Goal: Task Accomplishment & Management: Use online tool/utility

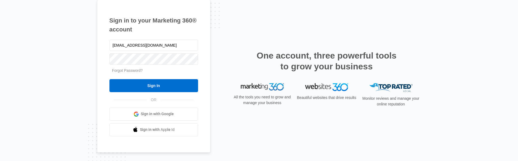
type input "[EMAIL_ADDRESS][DOMAIN_NAME]"
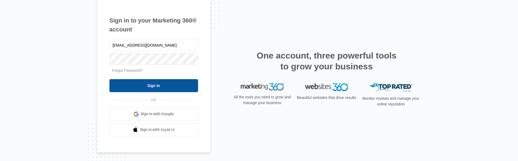
click at [148, 83] on input "Sign In" at bounding box center [153, 85] width 89 height 13
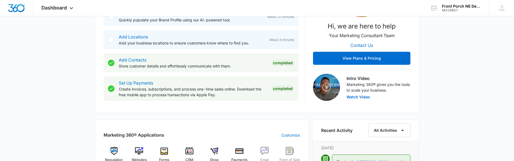
scroll to position [135, 0]
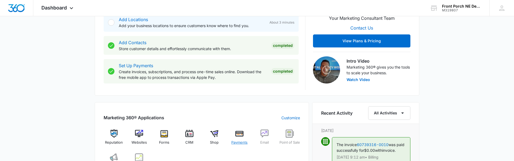
click at [233, 131] on div "Payments" at bounding box center [239, 138] width 21 height 19
